Goal: Check status: Check status

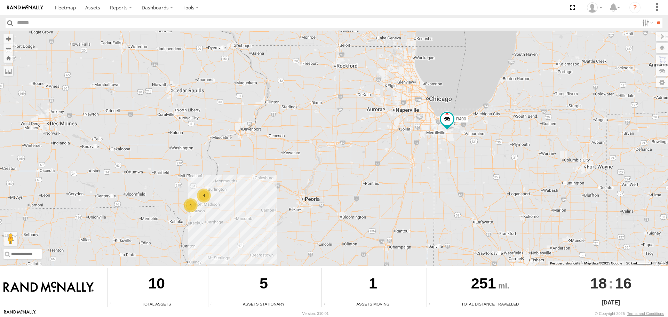
drag, startPoint x: 330, startPoint y: 123, endPoint x: 295, endPoint y: 236, distance: 118.4
click at [295, 236] on div "R400 295 4 4" at bounding box center [334, 148] width 668 height 235
click at [449, 120] on span at bounding box center [447, 119] width 13 height 13
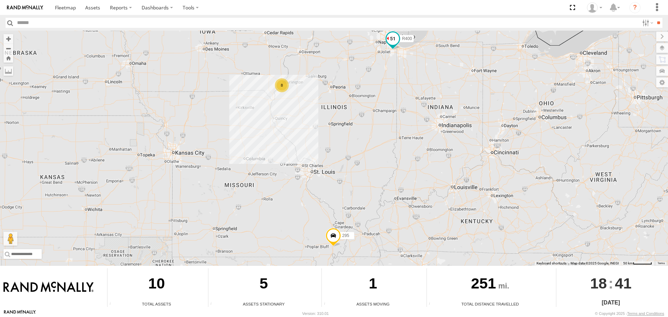
click at [389, 39] on span at bounding box center [393, 38] width 13 height 13
click at [371, 66] on div "8 R400 295 R400 All Assets Tri-State Tlwy [PERSON_NAME] Crest 41.57833 , -87.64…" at bounding box center [334, 148] width 668 height 235
click at [416, 57] on div "8 R400 295 R400 All Assets Tri-State Tlwy [PERSON_NAME] Crest 41.57833 , -87.64…" at bounding box center [334, 148] width 668 height 235
click at [416, 56] on div "8 R400 295" at bounding box center [334, 148] width 668 height 235
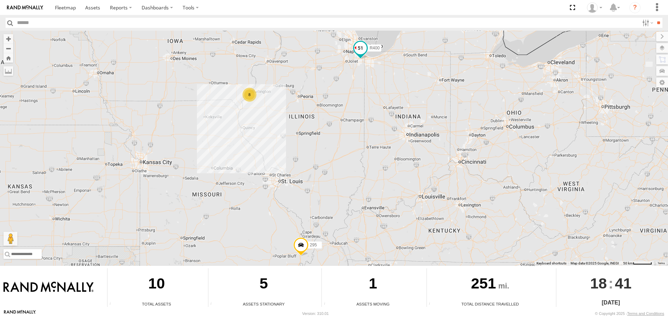
click at [363, 45] on span at bounding box center [360, 48] width 13 height 13
